Goal: Information Seeking & Learning: Learn about a topic

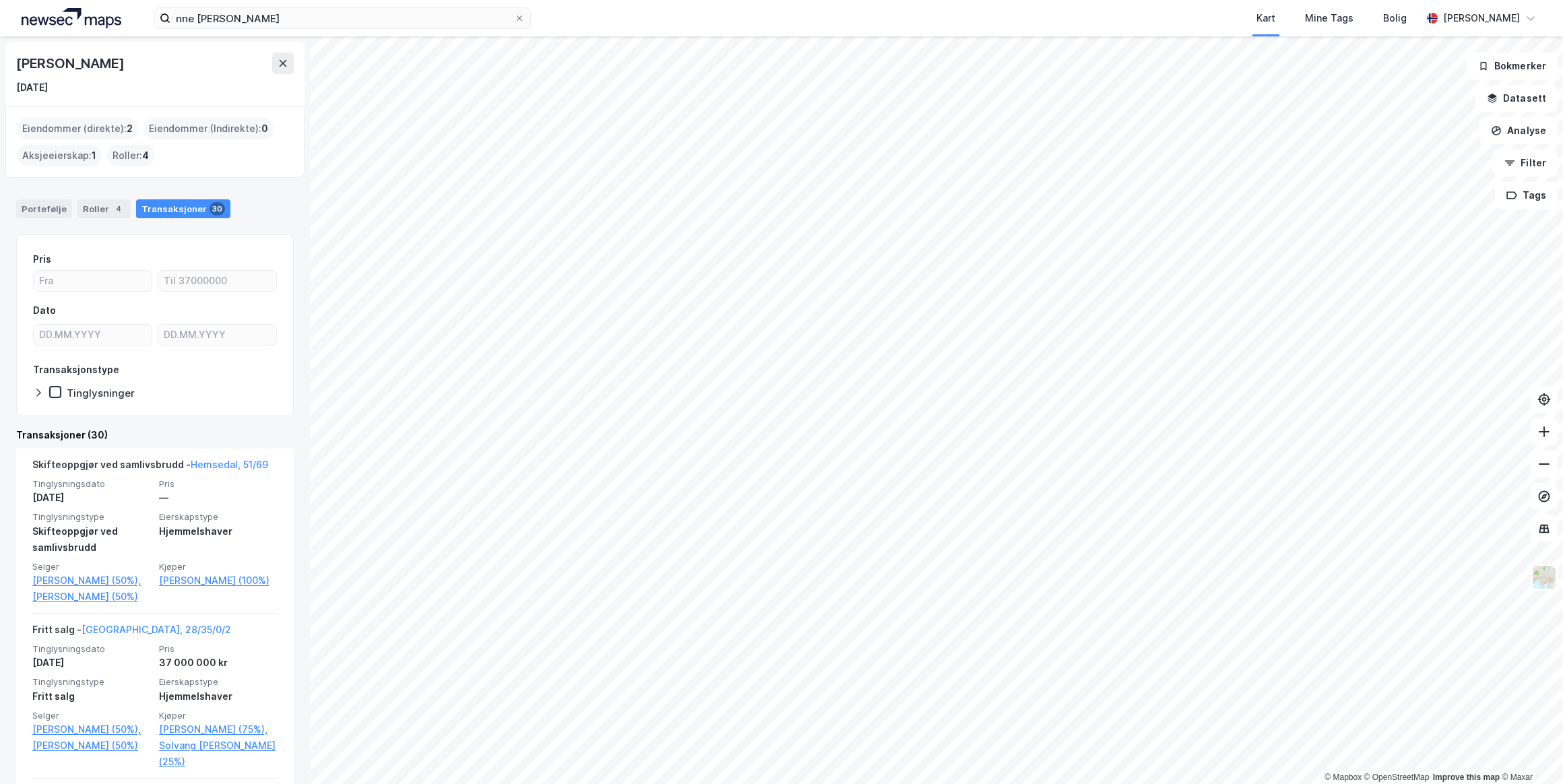
drag, startPoint x: 277, startPoint y: 61, endPoint x: 393, endPoint y: 25, distance: 121.5
click at [277, 59] on icon at bounding box center [283, 63] width 11 height 11
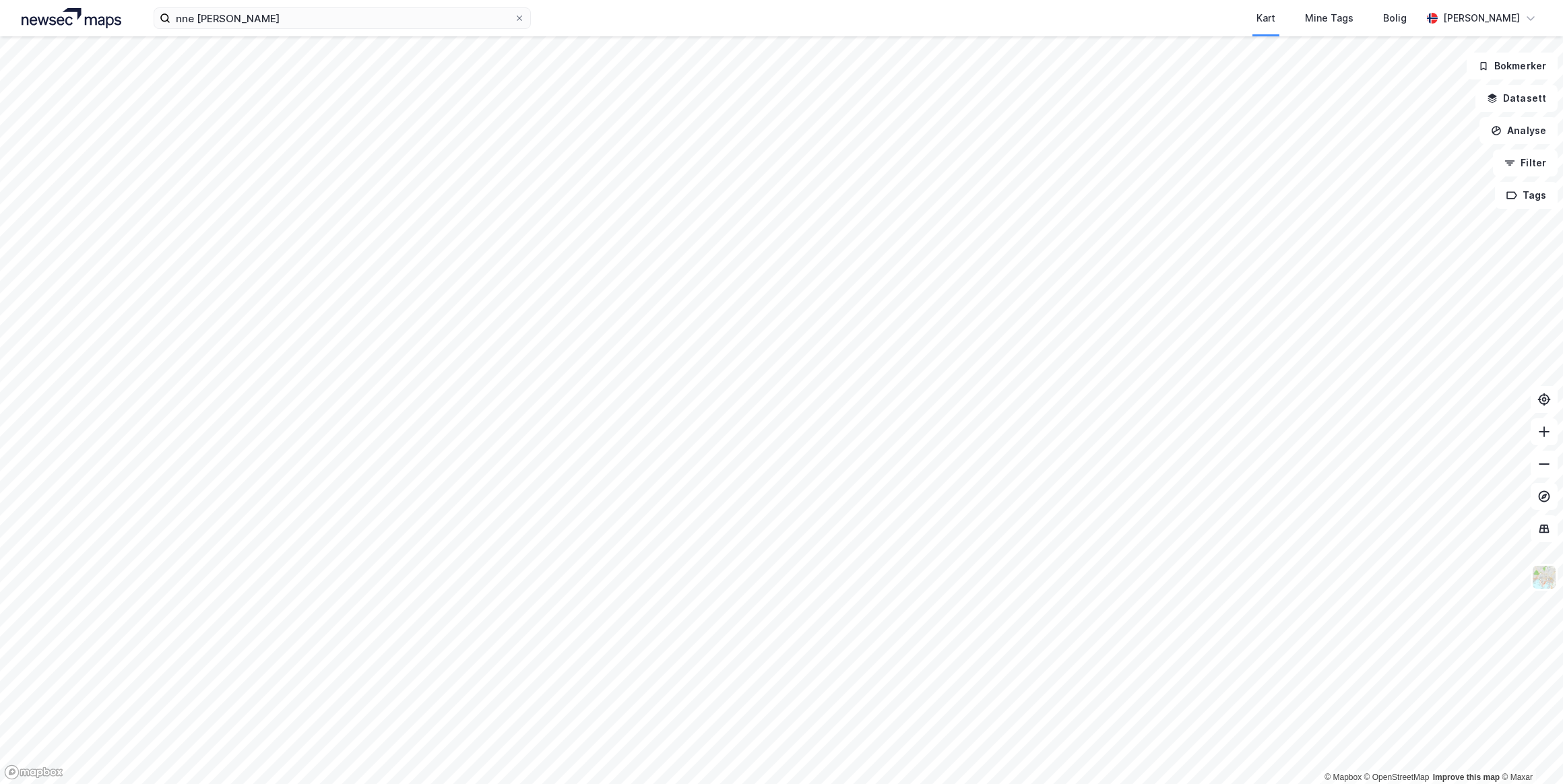
click at [519, 19] on icon at bounding box center [519, 18] width 8 height 8
click at [514, 19] on input "nne [PERSON_NAME]" at bounding box center [342, 18] width 343 height 20
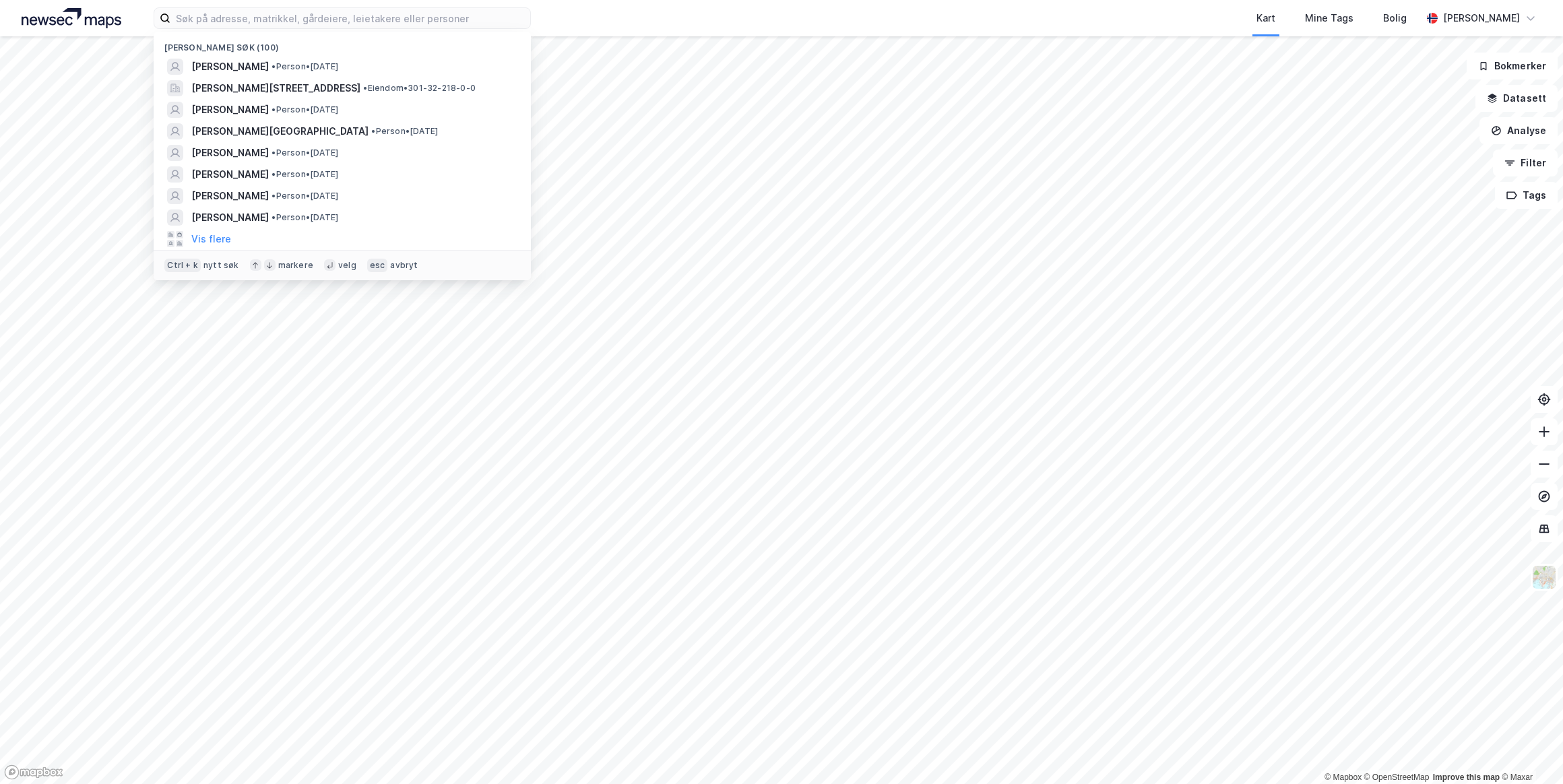
click at [269, 108] on span "[PERSON_NAME]" at bounding box center [230, 110] width 77 height 16
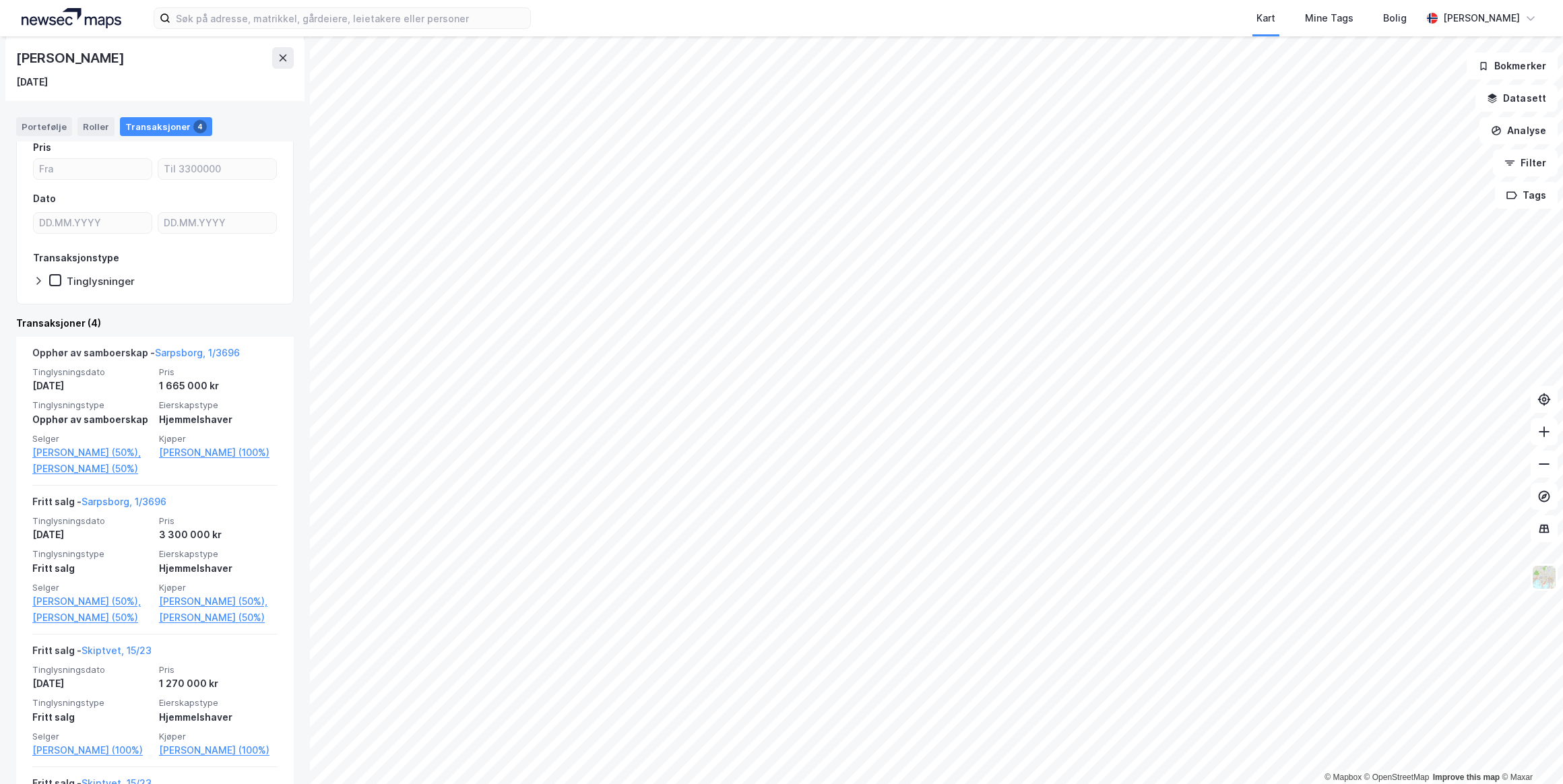
scroll to position [244, 0]
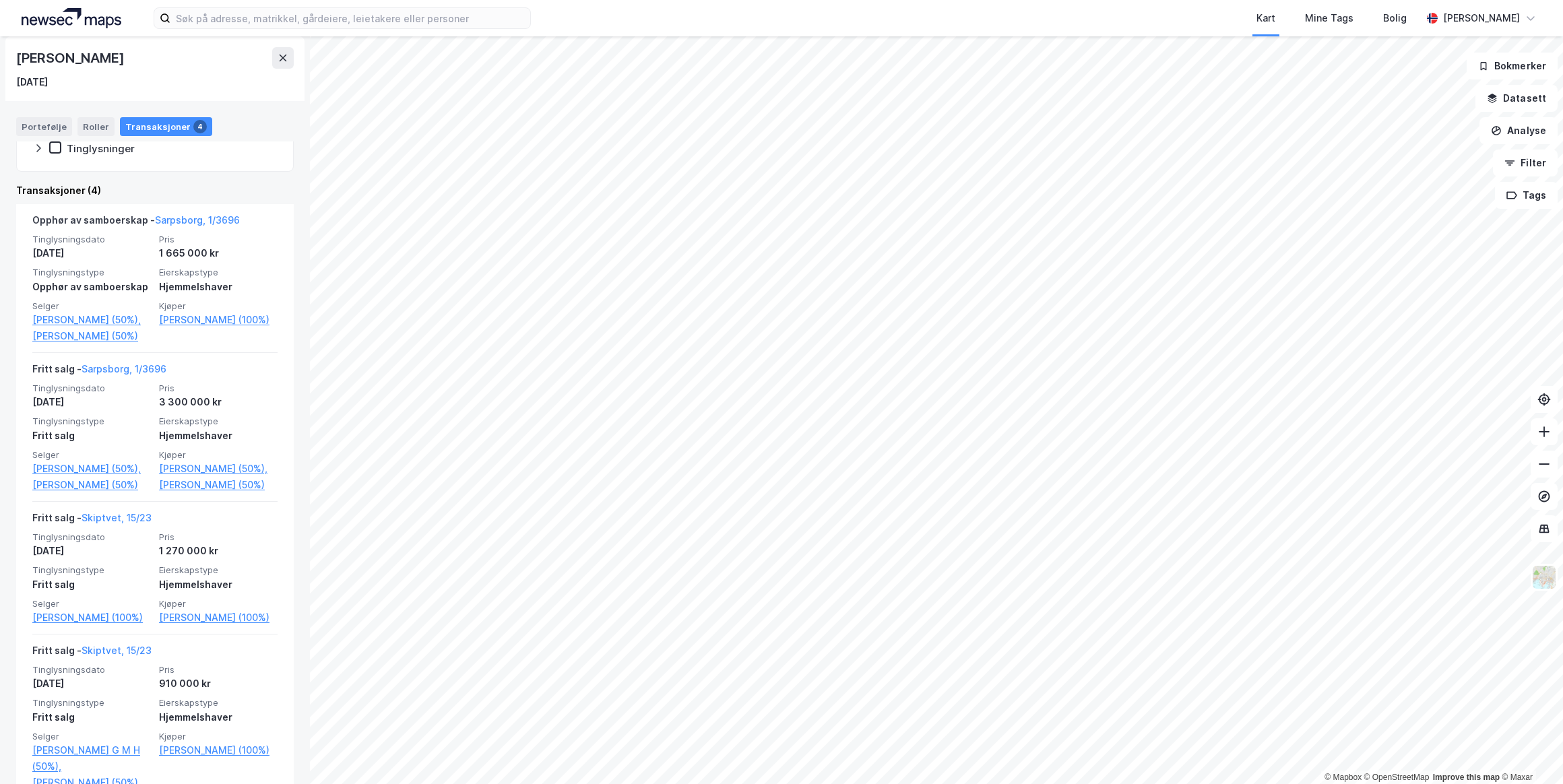
click at [154, 374] on link "Sarpsborg, 1/3696" at bounding box center [124, 368] width 85 height 12
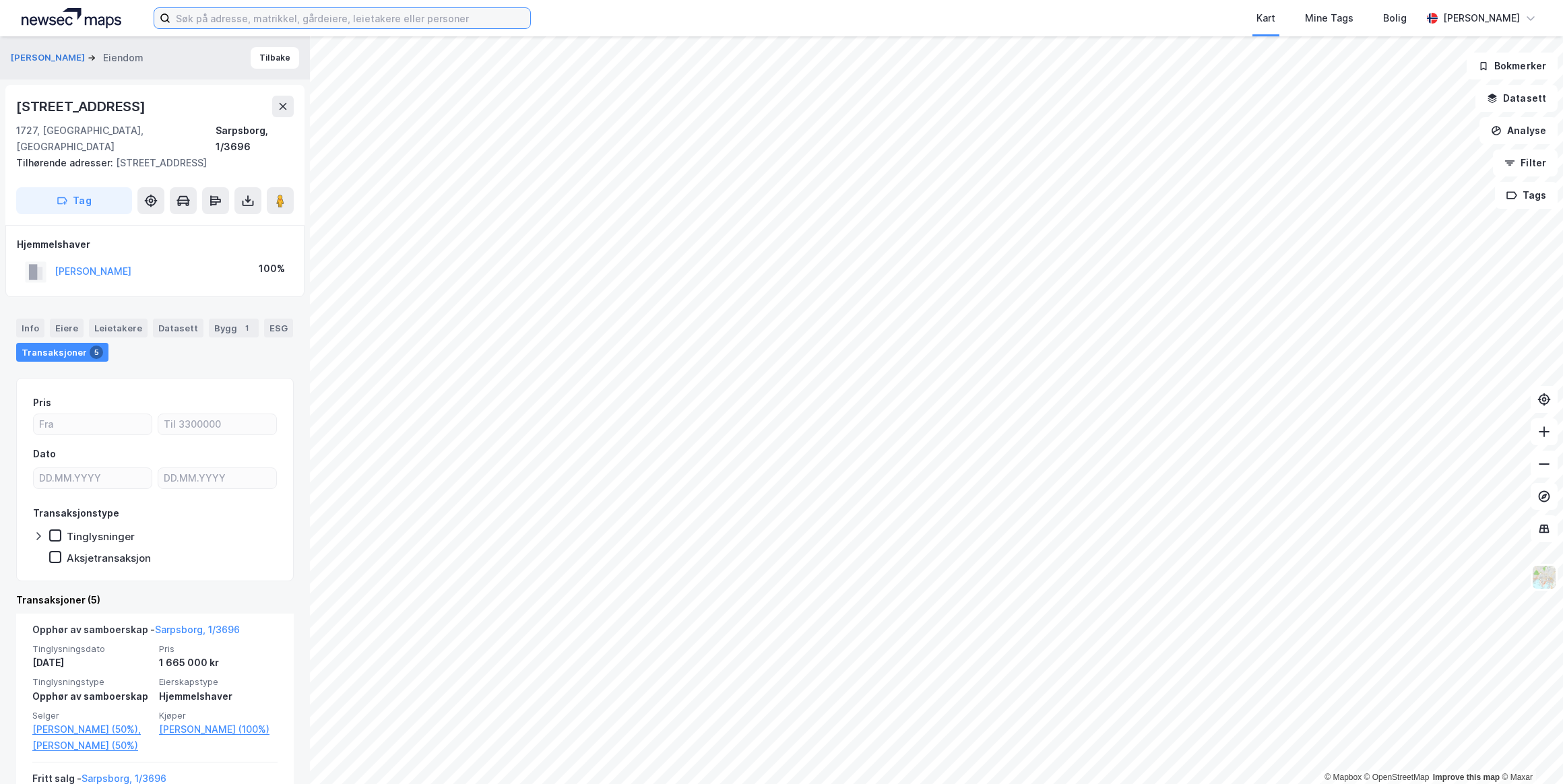
click at [206, 17] on input at bounding box center [350, 18] width 360 height 20
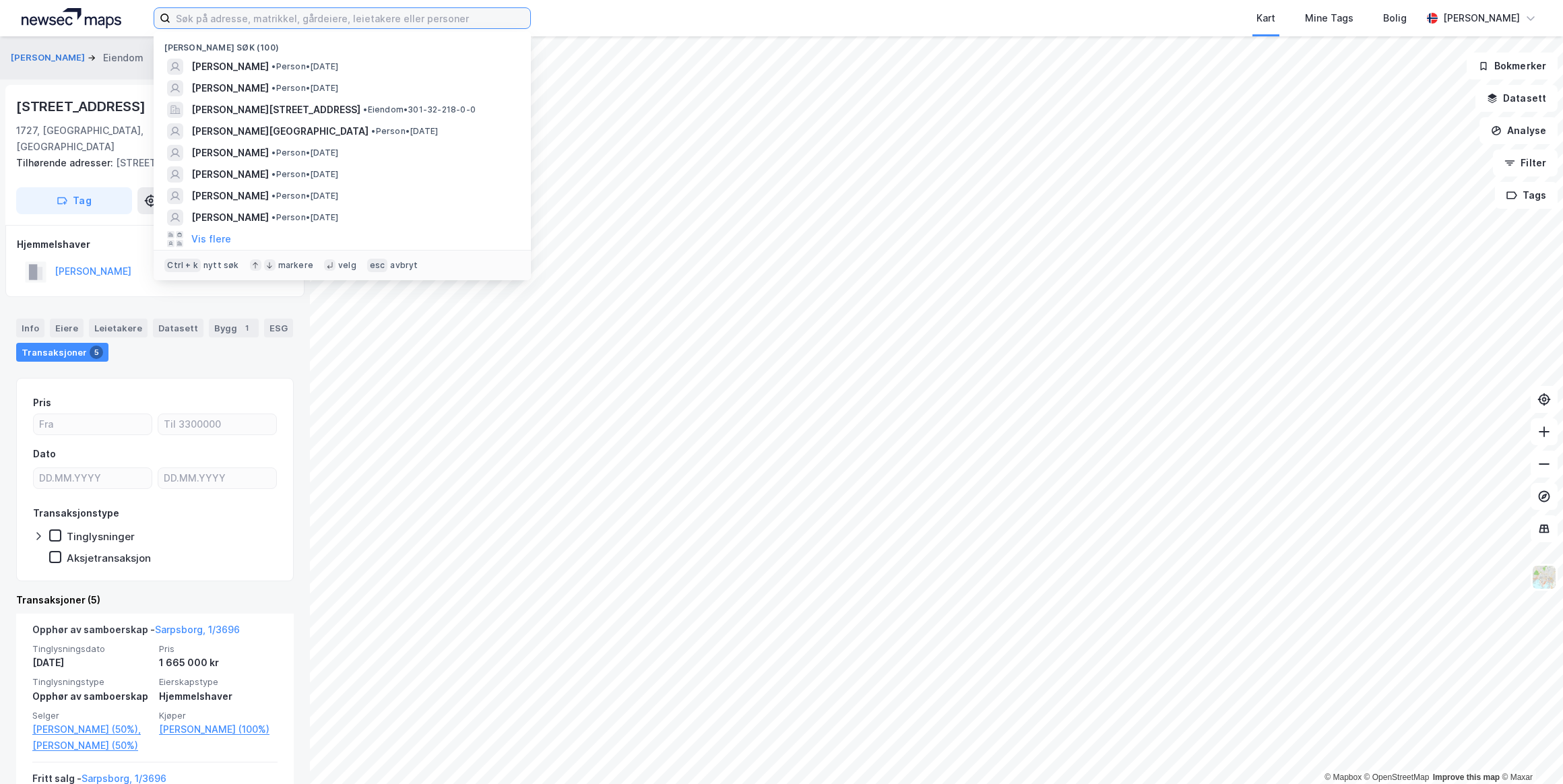
paste input "[PERSON_NAME]"
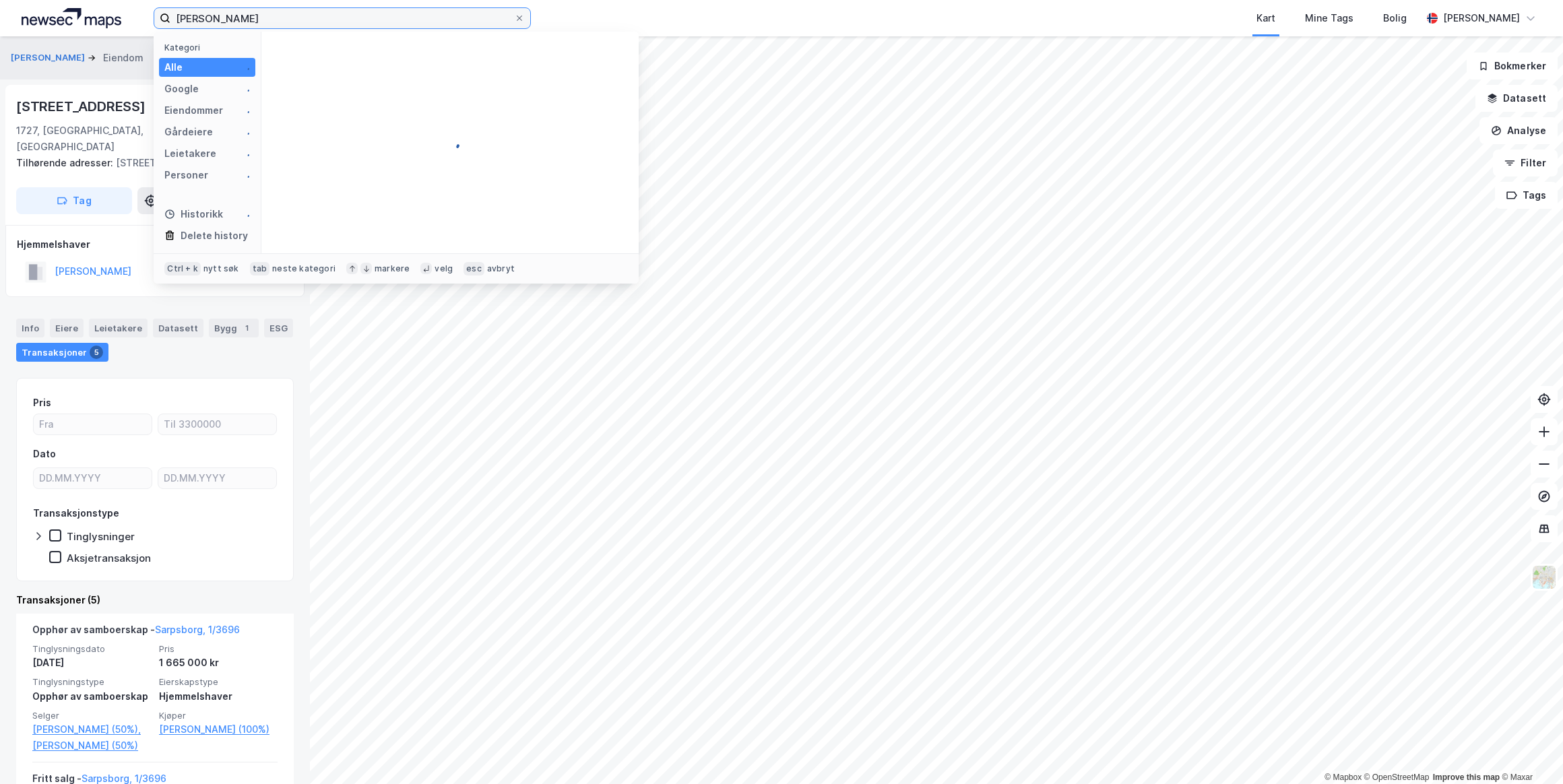
type input "[PERSON_NAME]"
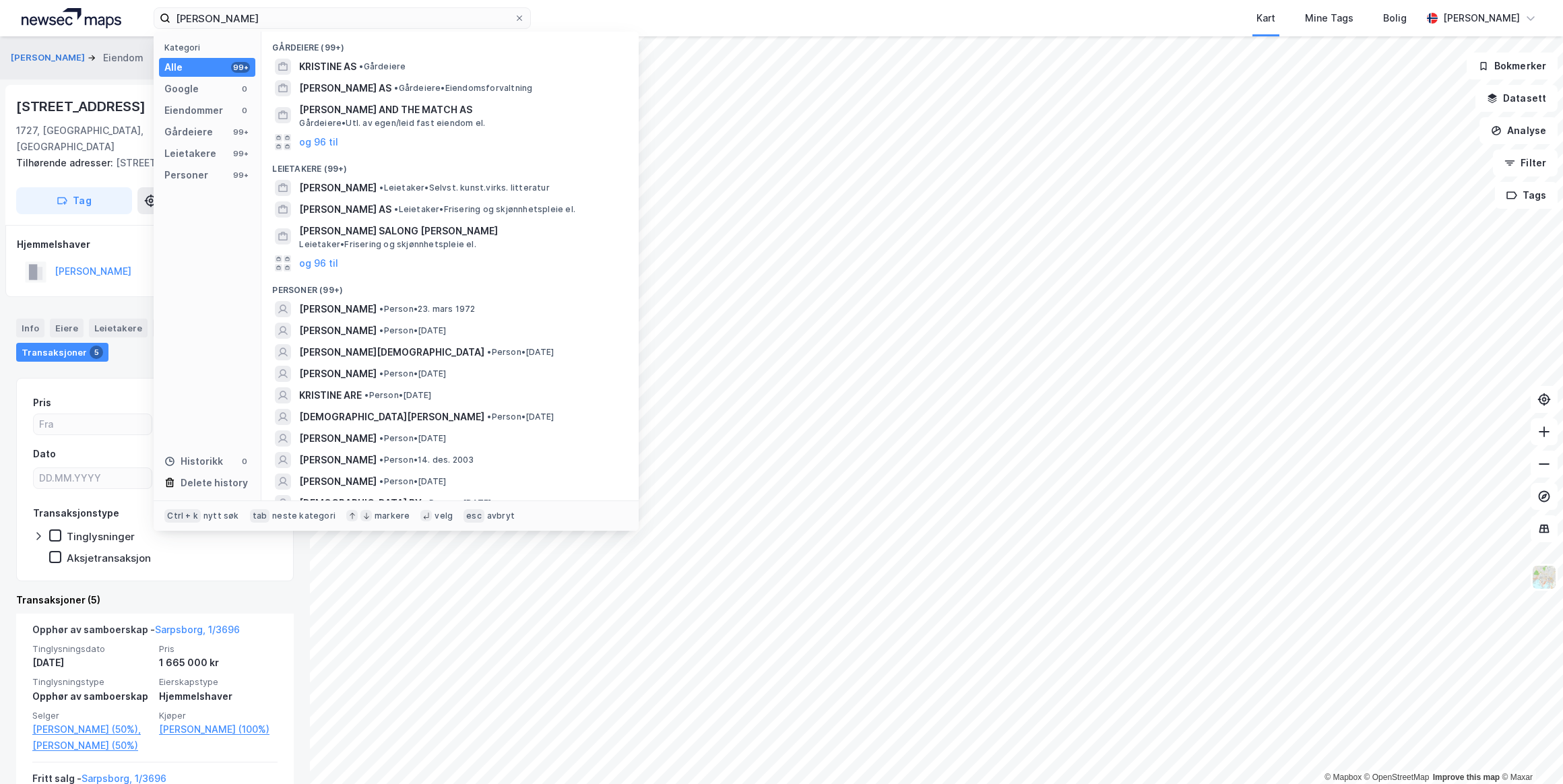
click at [359, 308] on span "[PERSON_NAME]" at bounding box center [337, 309] width 77 height 16
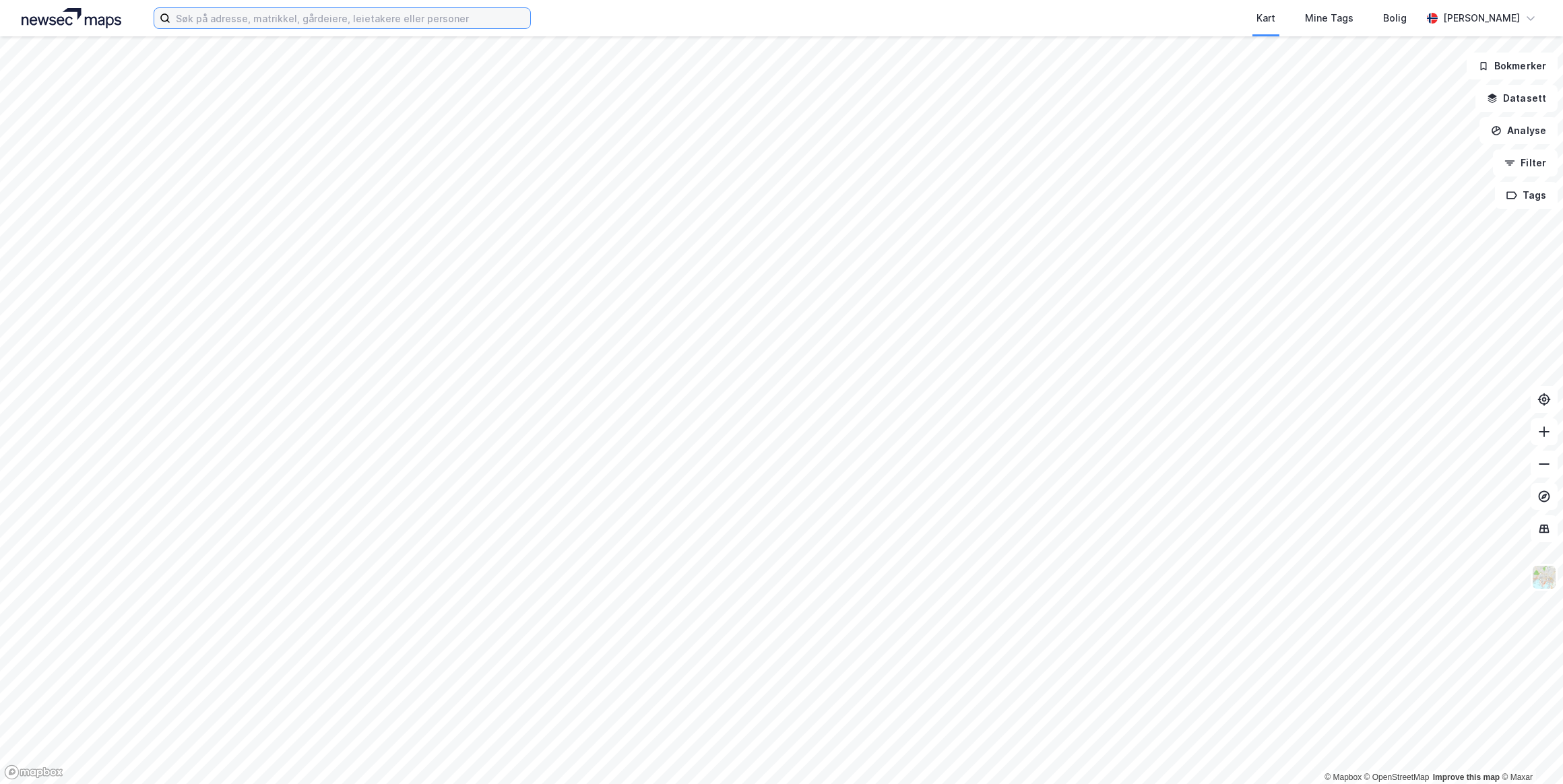
click at [202, 19] on input at bounding box center [350, 18] width 360 height 20
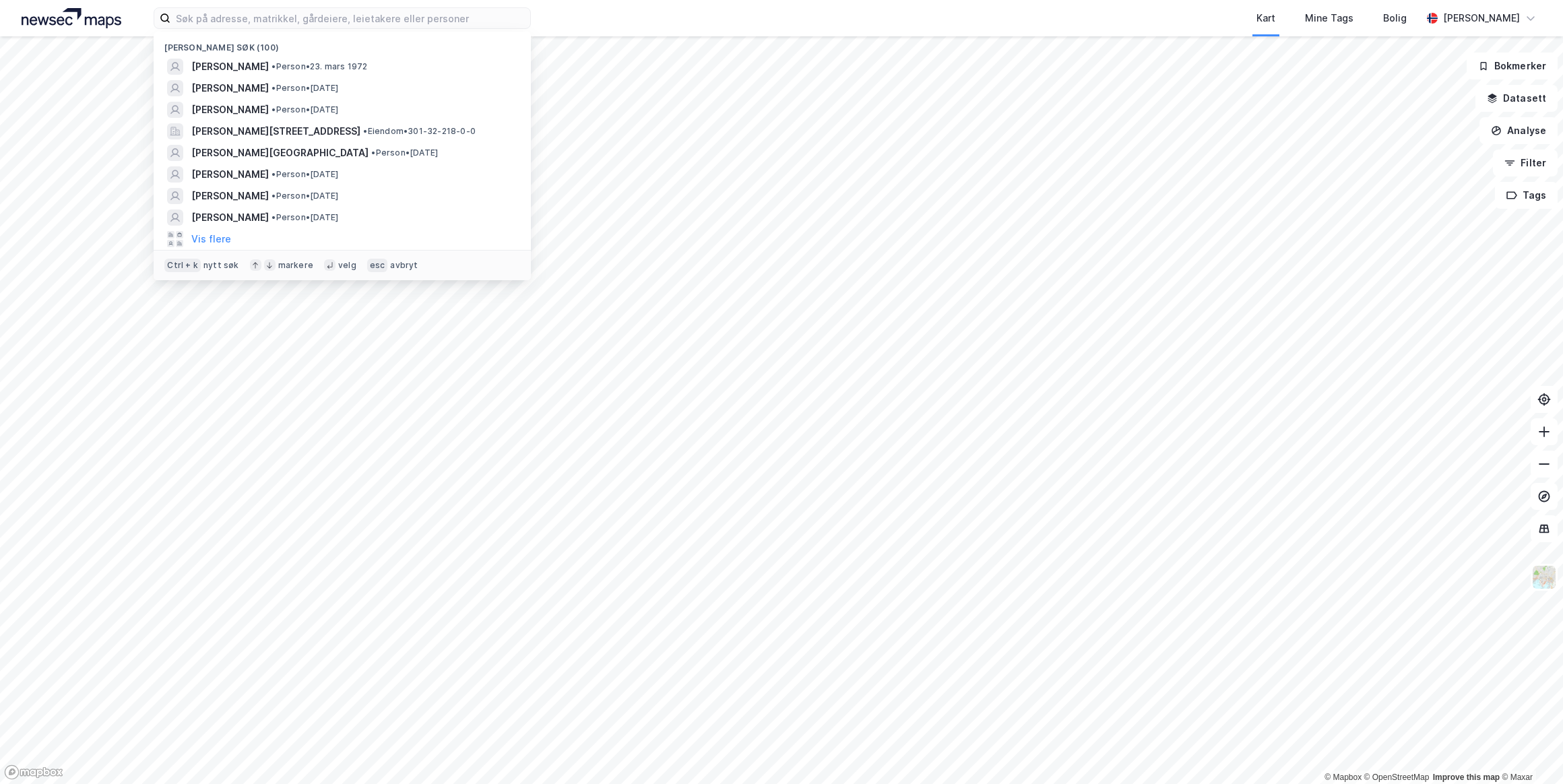
click at [225, 57] on div "KRISTIN ENGEN SPITZNOGLE • Person • 23. mars 1972" at bounding box center [342, 67] width 356 height 22
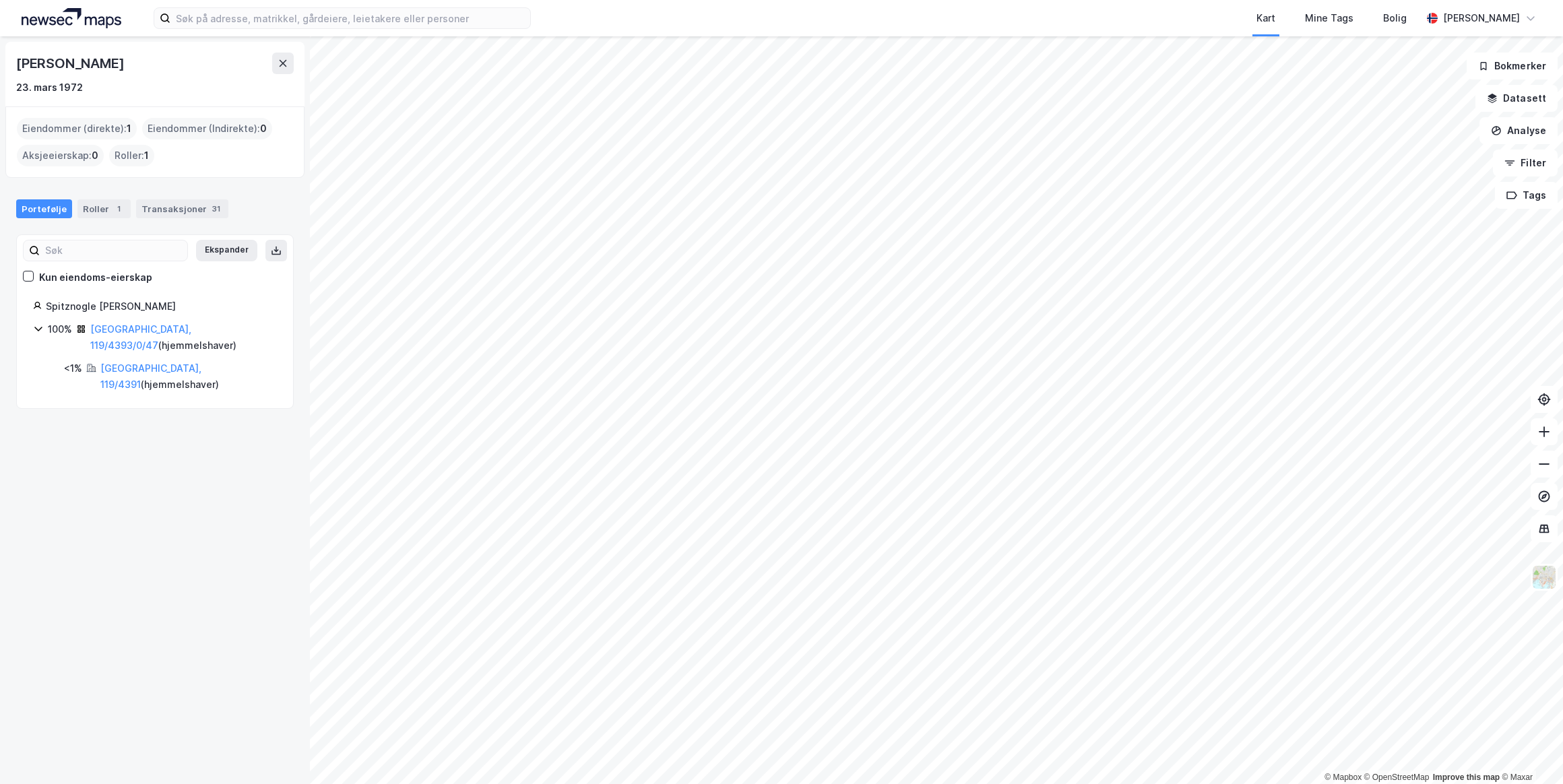
click at [139, 329] on link "Tromsø, 119/4393/0/47" at bounding box center [141, 336] width 101 height 27
